Goal: Find specific page/section: Find specific page/section

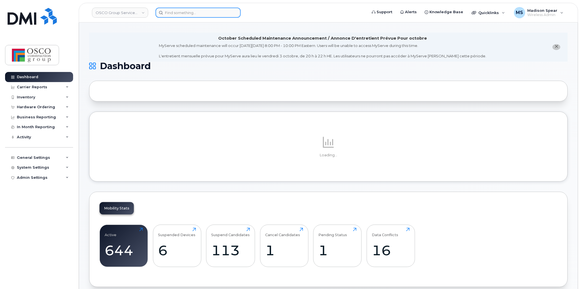
click at [176, 8] on input at bounding box center [198, 13] width 85 height 10
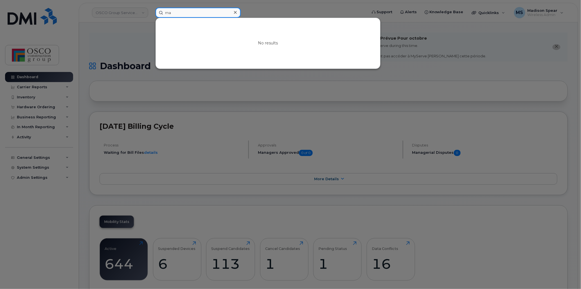
type input "m"
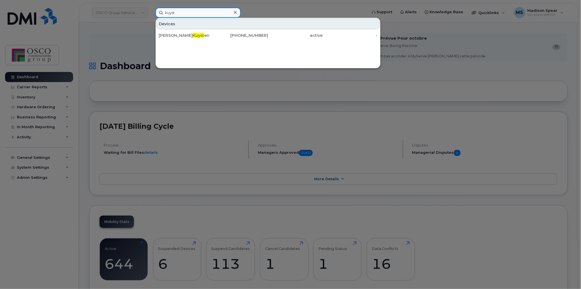
type input "kuyst"
click at [193, 33] on span "Kuyst" at bounding box center [199, 35] width 12 height 5
